Goal: Entertainment & Leisure: Consume media (video, audio)

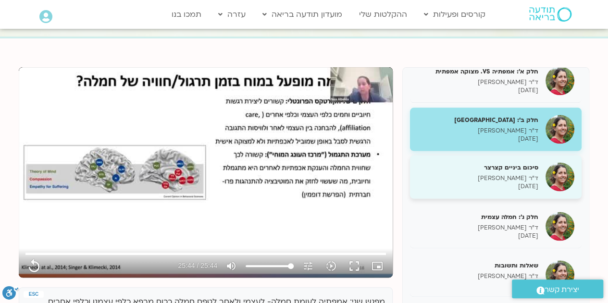
scroll to position [618, 0]
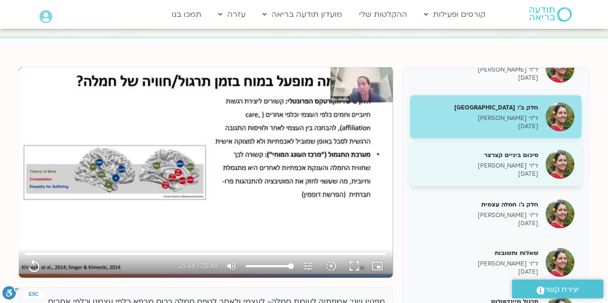
click at [497, 228] on p "[DATE]" at bounding box center [477, 224] width 121 height 8
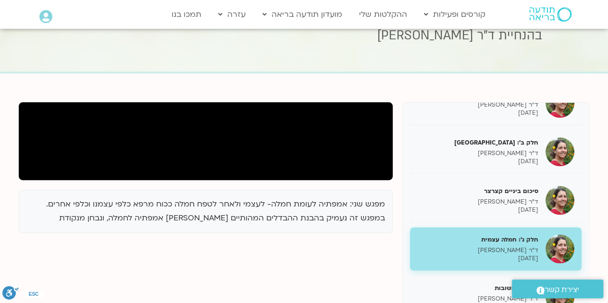
scroll to position [52, 0]
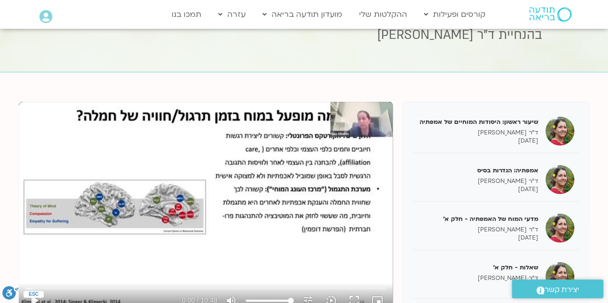
click at [215, 129] on div "Skip ad play_arrow 0:00 / 10:48 volume_up Mute tune Resolution Auto 360p slow_m…" at bounding box center [206, 207] width 374 height 210
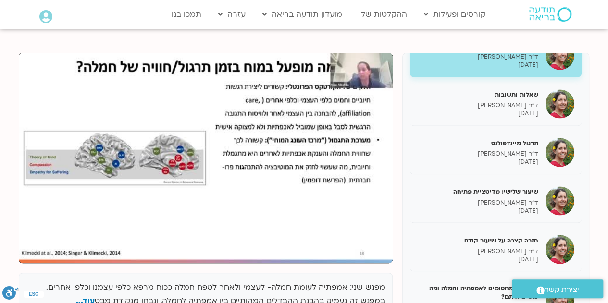
scroll to position [761, 0]
type input "648"
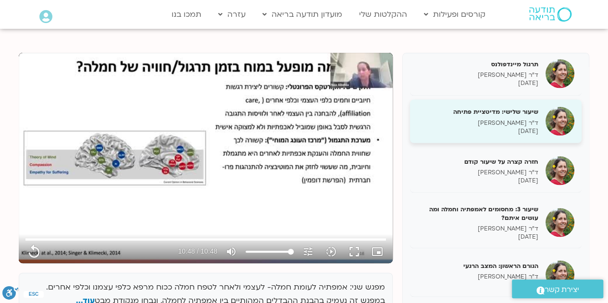
scroll to position [845, 0]
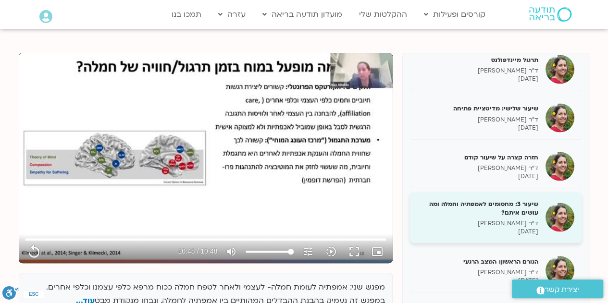
click at [498, 211] on h5 "שיעור 3: מחסומים לאמפתיה וחמלה ומה עושים איתם?" at bounding box center [477, 207] width 121 height 17
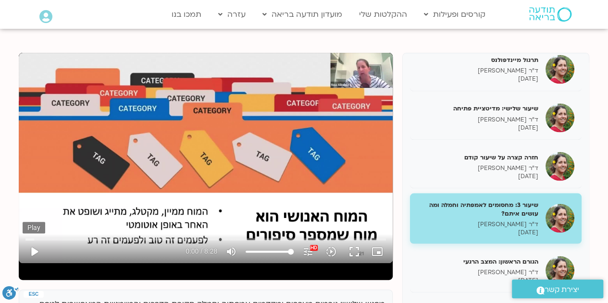
click at [35, 254] on button "play_arrow" at bounding box center [34, 251] width 23 height 23
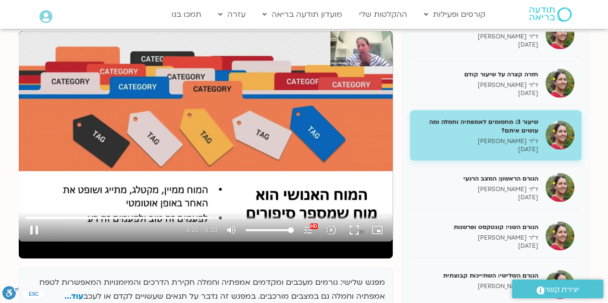
scroll to position [113, 0]
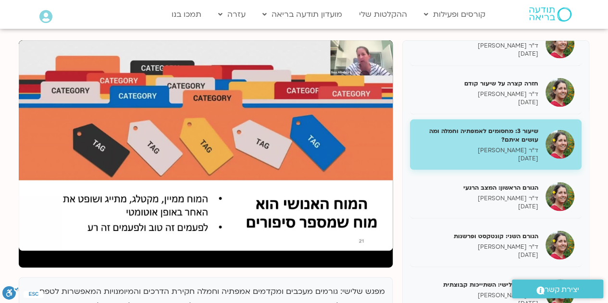
type input "508"
